Goal: Find specific page/section

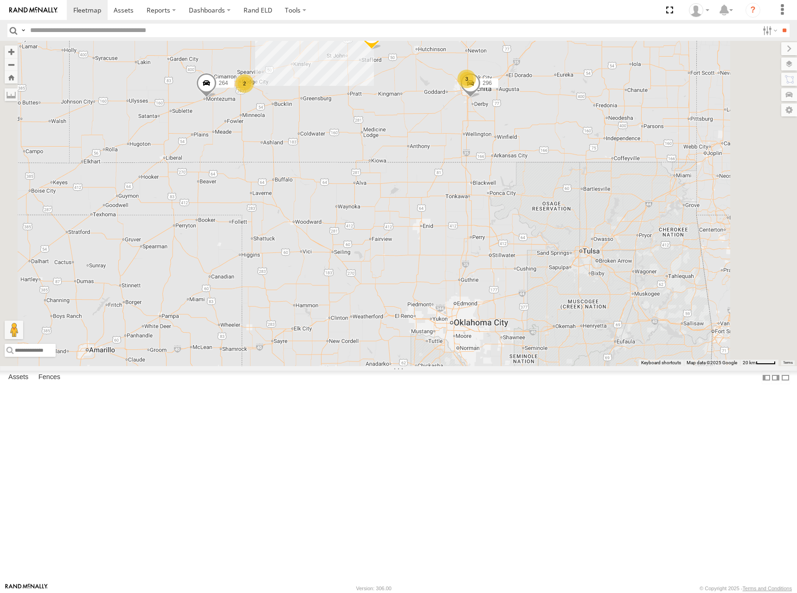
drag, startPoint x: 600, startPoint y: 85, endPoint x: 622, endPoint y: 261, distance: 177.2
click at [622, 261] on div "296 270 3 246 2 268 264" at bounding box center [398, 203] width 797 height 325
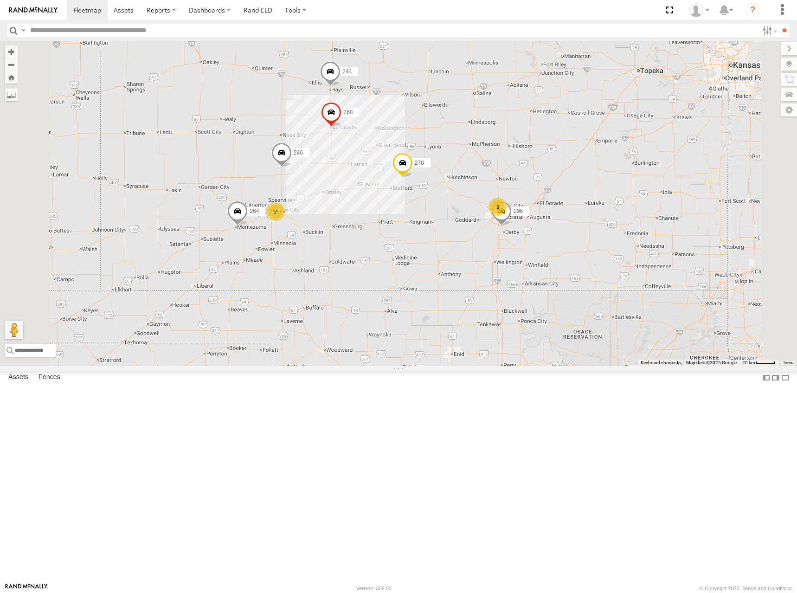
drag, startPoint x: 557, startPoint y: 149, endPoint x: 580, endPoint y: 157, distance: 24.5
click at [580, 157] on div "296 270 3 246 2 268 264 244" at bounding box center [398, 203] width 797 height 325
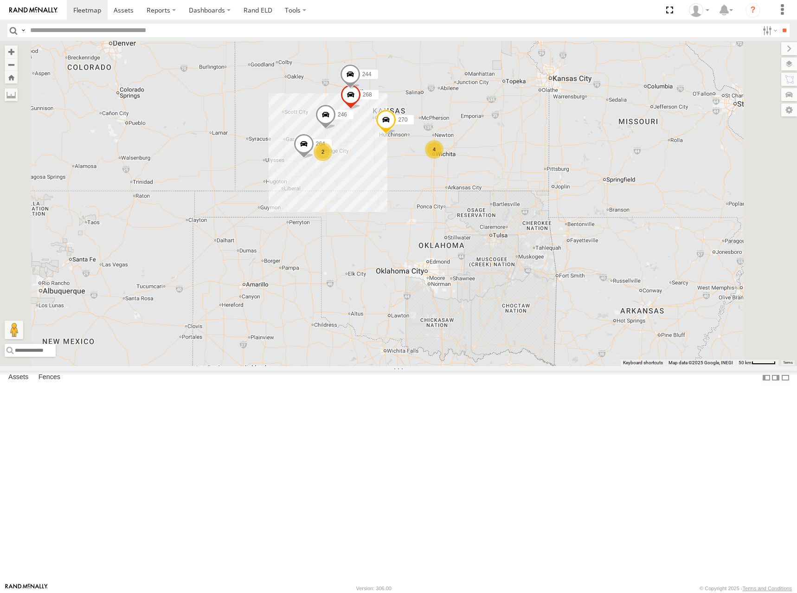
drag, startPoint x: 393, startPoint y: 213, endPoint x: 428, endPoint y: 213, distance: 34.8
click at [428, 213] on div "270 246 268 264 244 294 4 2 260" at bounding box center [398, 203] width 797 height 325
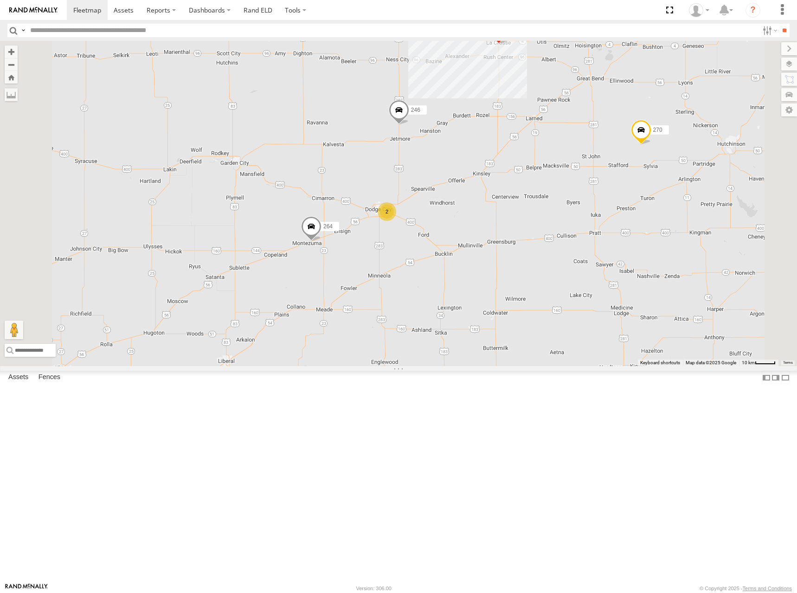
drag, startPoint x: 461, startPoint y: 247, endPoint x: 457, endPoint y: 245, distance: 4.8
click at [457, 245] on div "270 246 268 264 244 294 260 296 2" at bounding box center [398, 203] width 797 height 325
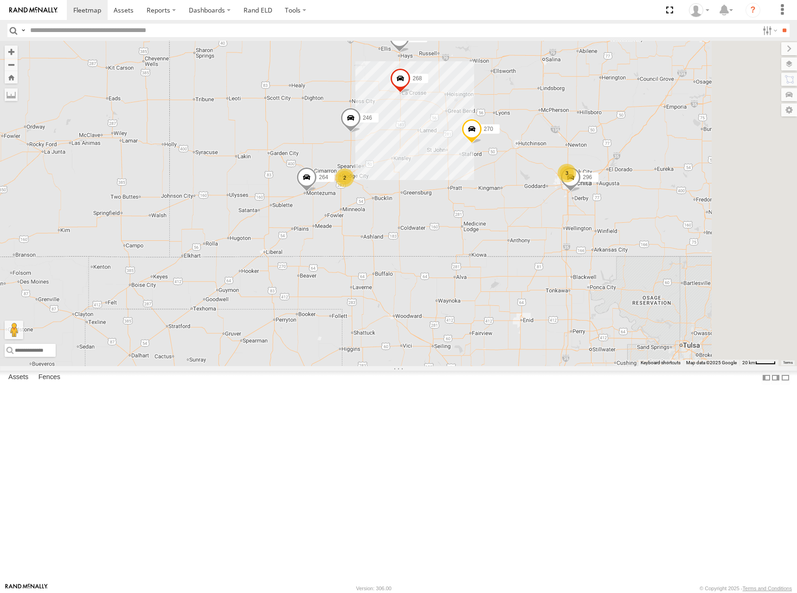
drag, startPoint x: 554, startPoint y: 265, endPoint x: 534, endPoint y: 269, distance: 19.8
click at [534, 269] on div "270 246 268 264 244 294 260 296 3 2" at bounding box center [398, 203] width 797 height 325
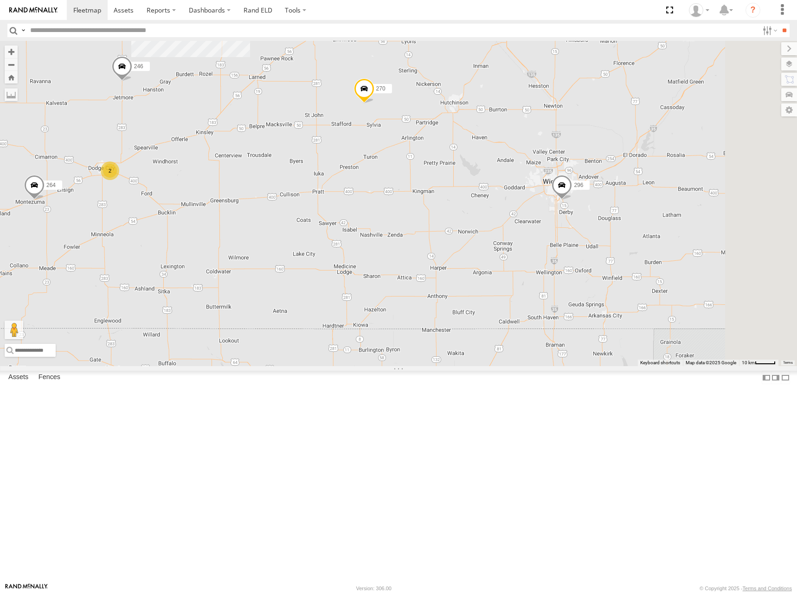
drag, startPoint x: 423, startPoint y: 270, endPoint x: 370, endPoint y: 266, distance: 53.0
click at [370, 266] on div "270 246 268 264 244 294 260 296 2" at bounding box center [398, 203] width 797 height 325
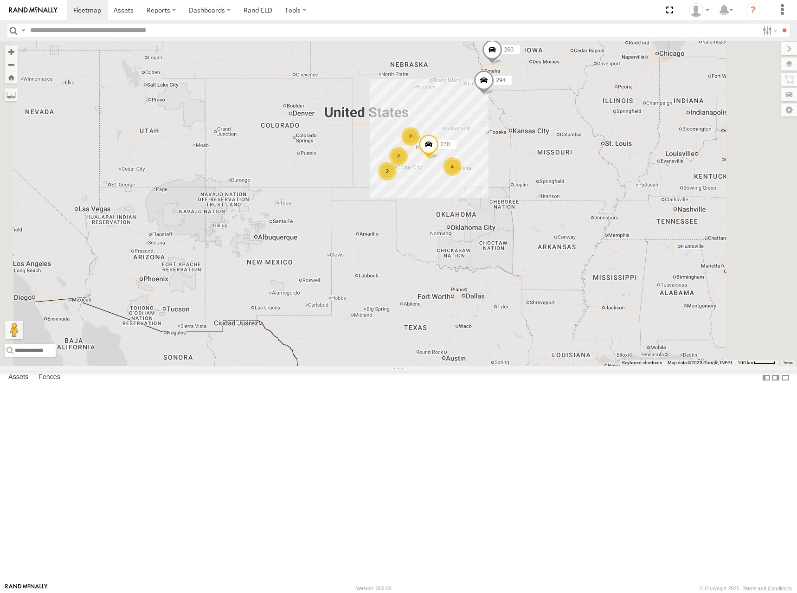
drag, startPoint x: 554, startPoint y: 129, endPoint x: 570, endPoint y: 198, distance: 71.5
click at [570, 198] on div "270 294 260 4 2 2 2 266" at bounding box center [398, 203] width 797 height 325
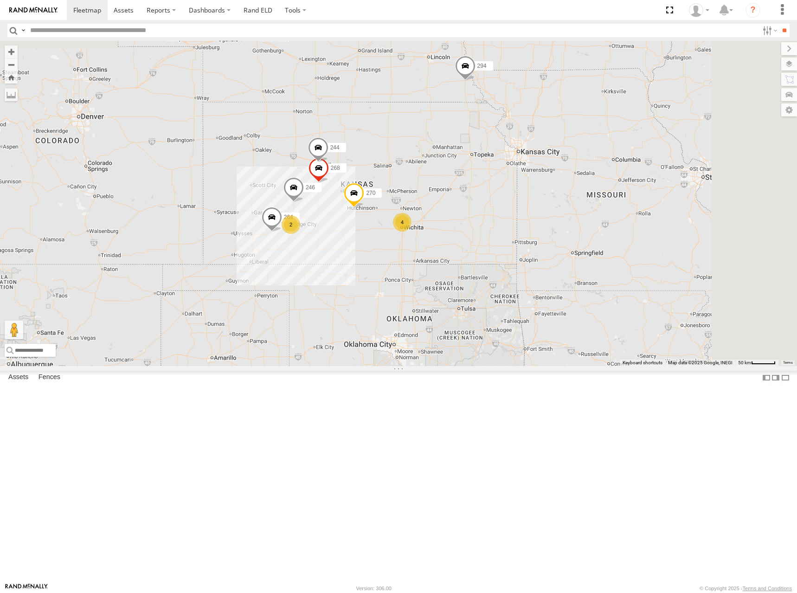
drag, startPoint x: 547, startPoint y: 223, endPoint x: 552, endPoint y: 204, distance: 20.1
click at [552, 204] on div "270 294 260 266 4 244 246 2 268 264" at bounding box center [398, 203] width 797 height 325
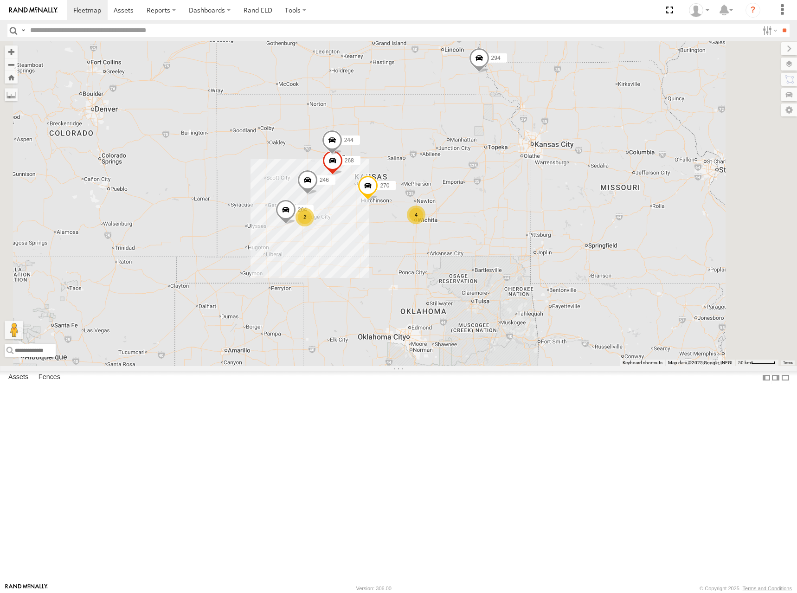
drag, startPoint x: 453, startPoint y: 201, endPoint x: 468, endPoint y: 193, distance: 17.0
click at [468, 193] on div "270 294 260 266 4 244 246 2 268 264" at bounding box center [398, 203] width 797 height 325
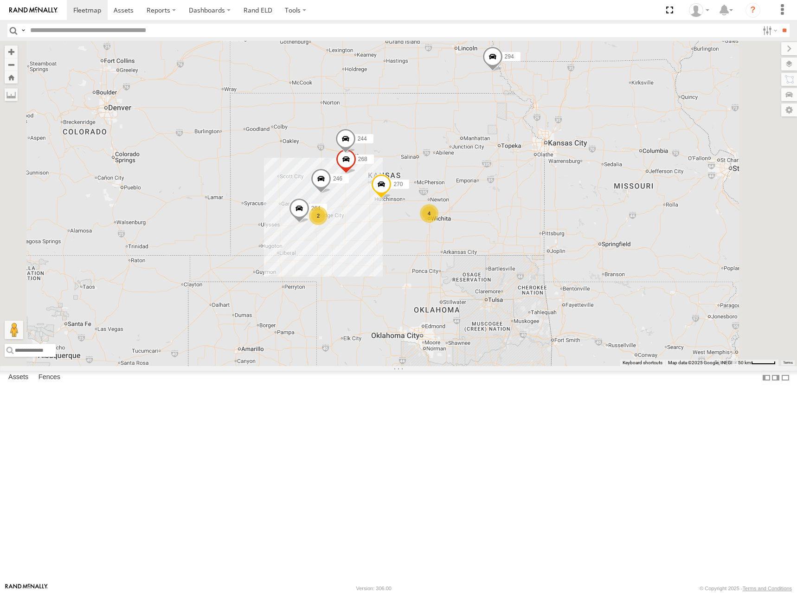
drag, startPoint x: 485, startPoint y: 206, endPoint x: 498, endPoint y: 206, distance: 13.0
click at [498, 206] on div "270 294 260 266 4 244 246 2 268 264" at bounding box center [398, 203] width 797 height 325
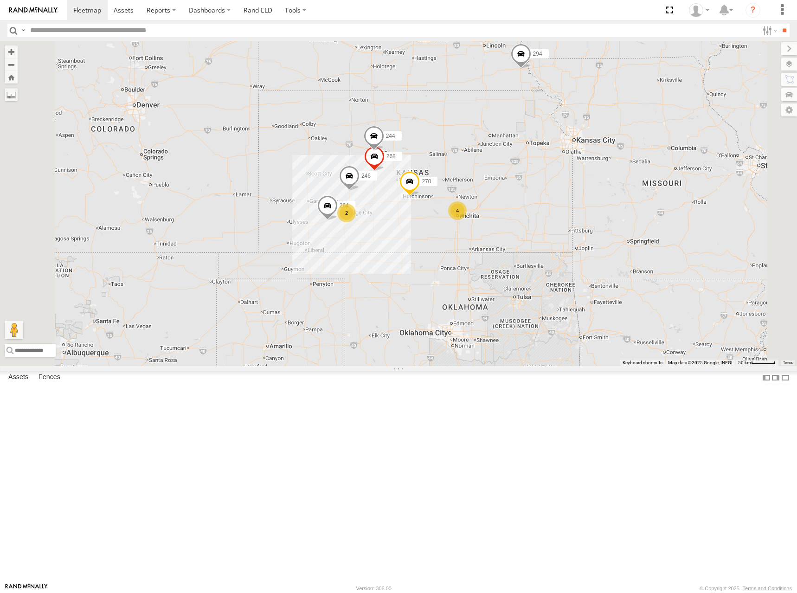
drag, startPoint x: 536, startPoint y: 204, endPoint x: 594, endPoint y: 198, distance: 57.9
click at [594, 198] on div "270 294 260 266 4 244 246 2 268 264" at bounding box center [398, 203] width 797 height 325
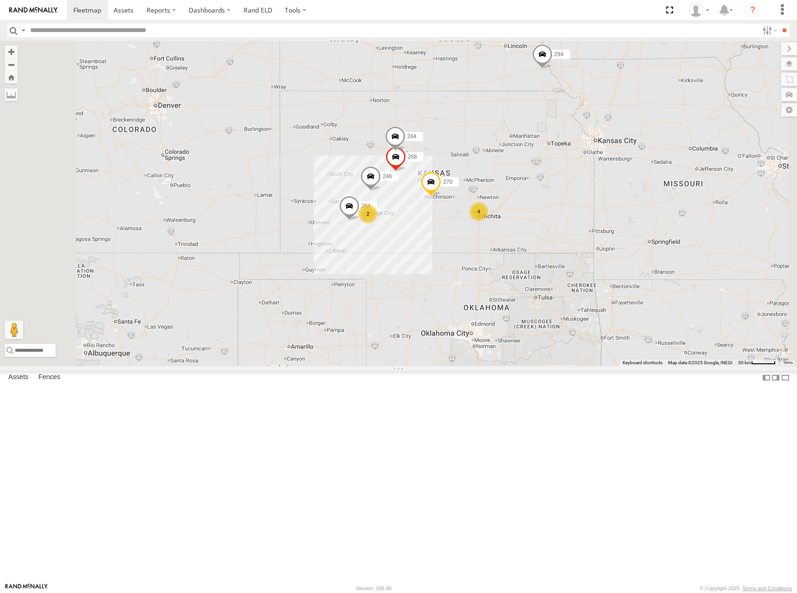
drag, startPoint x: 590, startPoint y: 200, endPoint x: 552, endPoint y: 199, distance: 38.5
click at [556, 203] on div "270 294 260 266 4 244 246 2 268 264" at bounding box center [398, 203] width 797 height 325
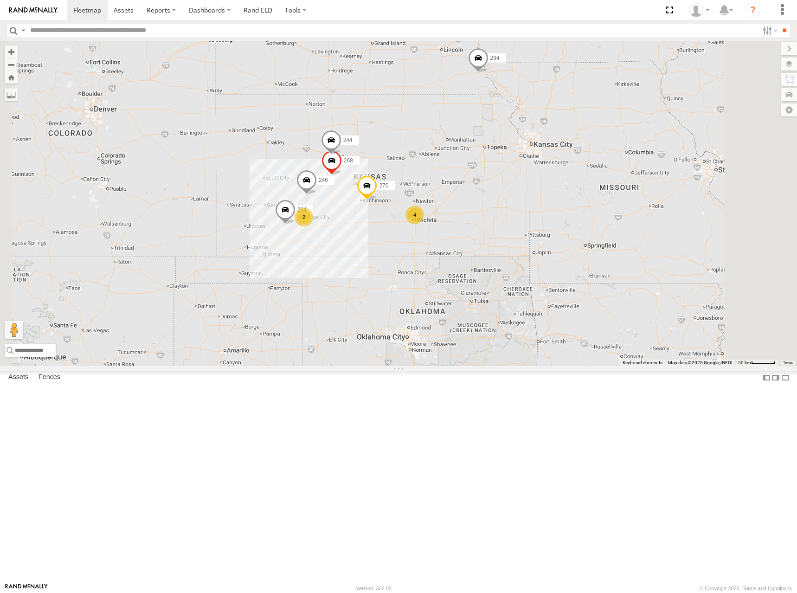
click at [480, 211] on div "270 294 260 266 4 244 246 2 268 264" at bounding box center [398, 203] width 797 height 325
